Goal: Entertainment & Leisure: Consume media (video, audio)

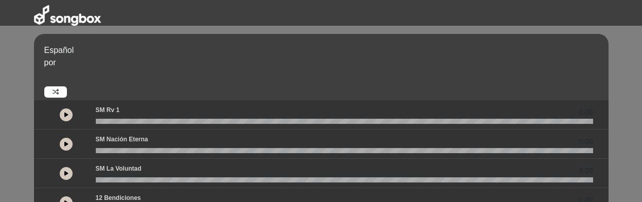
click at [66, 117] on icon at bounding box center [66, 114] width 4 height 5
click at [65, 145] on icon at bounding box center [66, 144] width 4 height 5
click at [66, 172] on icon at bounding box center [66, 173] width 4 height 5
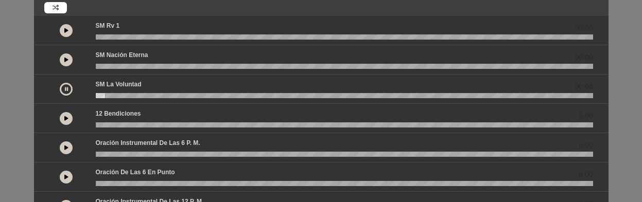
scroll to position [103, 0]
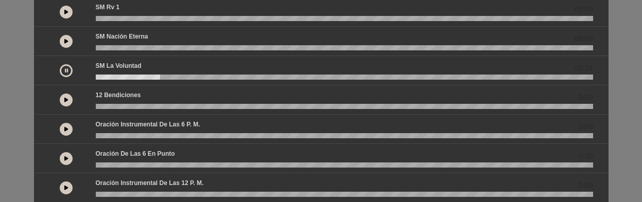
click at [64, 98] on icon at bounding box center [66, 99] width 4 height 5
click at [64, 131] on icon at bounding box center [66, 129] width 4 height 5
click at [67, 158] on icon at bounding box center [66, 158] width 4 height 5
click at [0, 0] on icon at bounding box center [0, 0] width 0 height 0
click at [65, 162] on button at bounding box center [66, 158] width 13 height 13
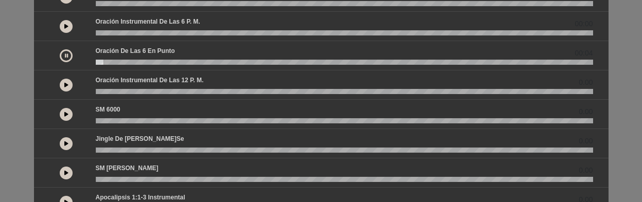
scroll to position [154, 0]
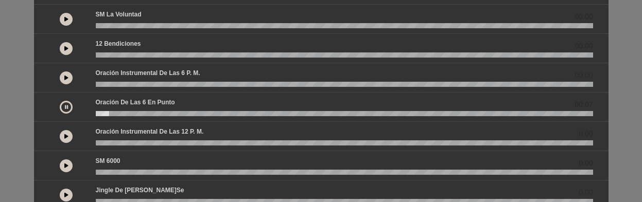
click at [64, 138] on icon at bounding box center [66, 136] width 4 height 5
click at [103, 145] on wave at bounding box center [344, 143] width 497 height 5
click at [98, 144] on wave at bounding box center [344, 143] width 497 height 5
click at [68, 137] on button at bounding box center [66, 136] width 13 height 13
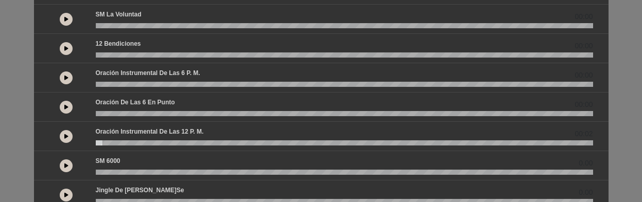
click at [98, 145] on wave at bounding box center [344, 143] width 497 height 5
click at [66, 137] on icon at bounding box center [66, 136] width 4 height 5
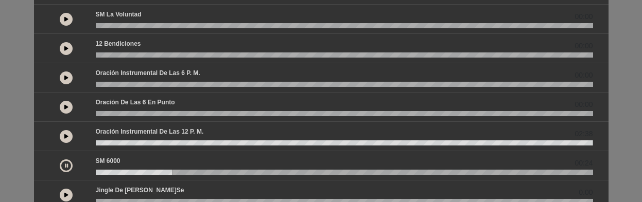
click at [66, 168] on icon at bounding box center [66, 165] width 3 height 5
click at [64, 137] on icon at bounding box center [66, 136] width 4 height 5
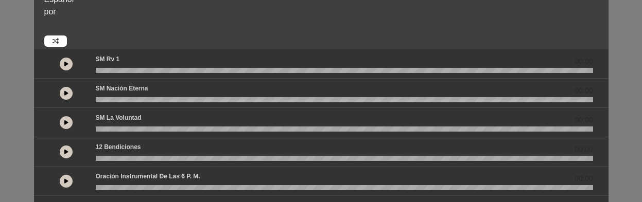
scroll to position [0, 0]
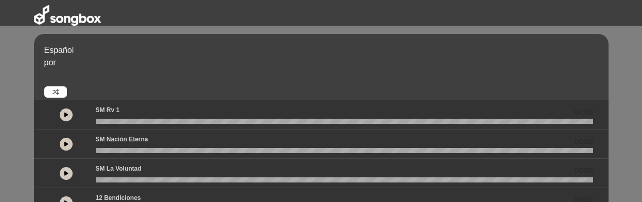
click at [67, 113] on icon at bounding box center [66, 114] width 4 height 5
click at [0, 0] on icon at bounding box center [0, 0] width 0 height 0
click at [68, 112] on button at bounding box center [66, 115] width 13 height 13
